Goal: Use online tool/utility: Use online tool/utility

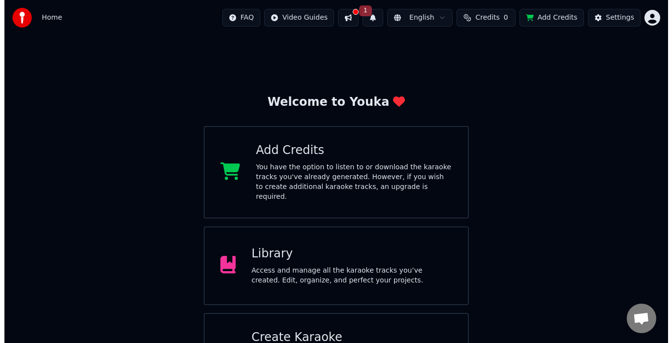
scroll to position [43, 0]
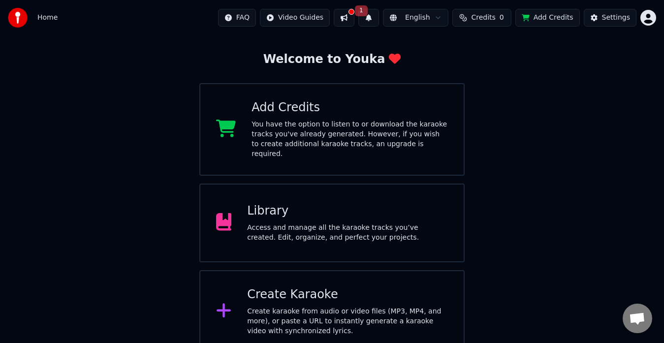
click at [354, 13] on div at bounding box center [351, 12] width 6 height 6
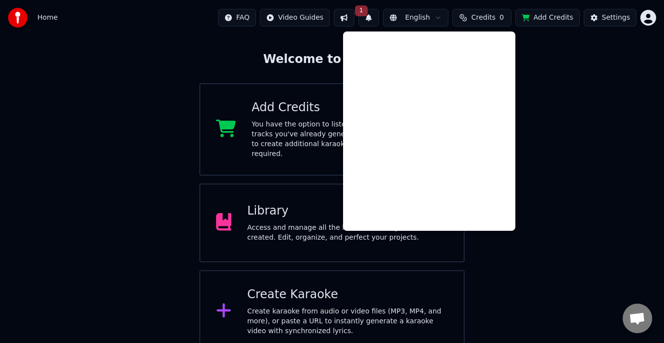
click at [489, 12] on button "Credits 0" at bounding box center [481, 18] width 59 height 18
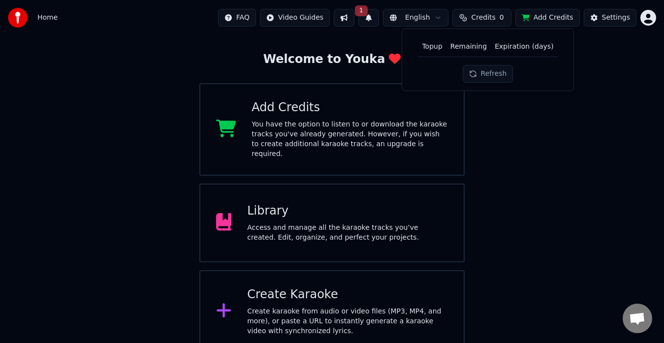
click at [489, 12] on button "Credits 0" at bounding box center [481, 18] width 59 height 18
drag, startPoint x: 479, startPoint y: 24, endPoint x: 549, endPoint y: 14, distance: 71.5
click at [549, 14] on div "FAQ Video Guides 1 English Credits 0 Add Credits Settings" at bounding box center [437, 18] width 438 height 18
click at [549, 14] on button "Add Credits" at bounding box center [547, 18] width 64 height 18
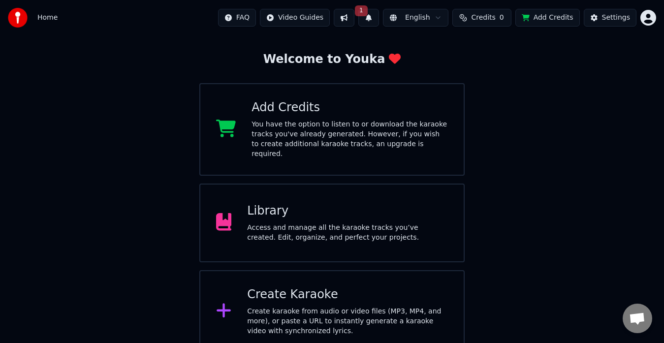
click at [348, 295] on div "Create Karaoke Create karaoke from audio or video files (MP3, MP4, and more), o…" at bounding box center [347, 311] width 201 height 49
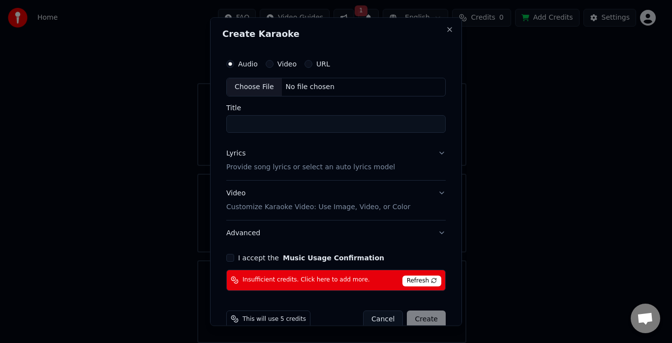
click at [322, 66] on label "URL" at bounding box center [323, 64] width 14 height 7
click at [312, 66] on button "URL" at bounding box center [308, 64] width 8 height 8
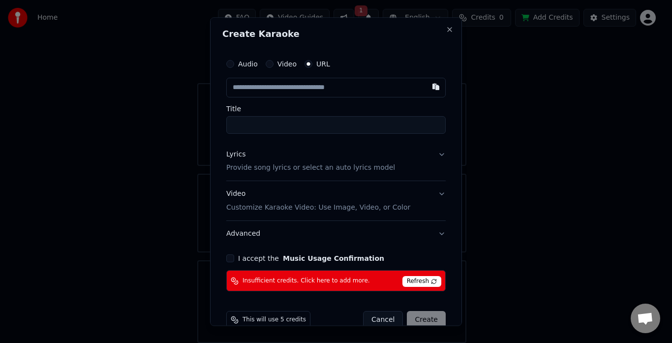
click at [288, 58] on div "Audio Video URL" at bounding box center [335, 64] width 219 height 20
